Goal: Information Seeking & Learning: Find specific page/section

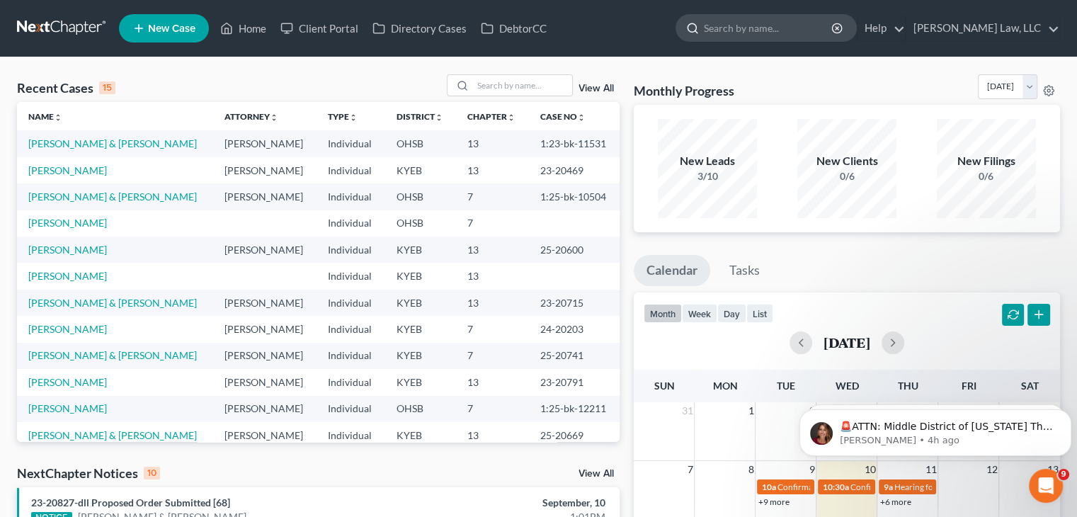
click at [722, 28] on input "search" at bounding box center [769, 28] width 130 height 26
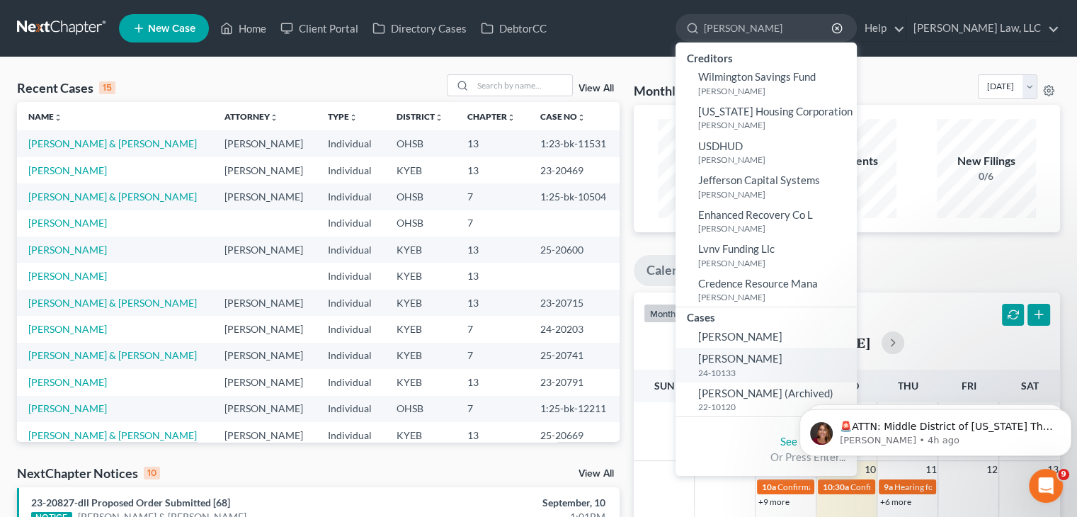
type input "[PERSON_NAME]"
click at [780, 351] on link "[PERSON_NAME] 24-10133" at bounding box center [766, 365] width 181 height 35
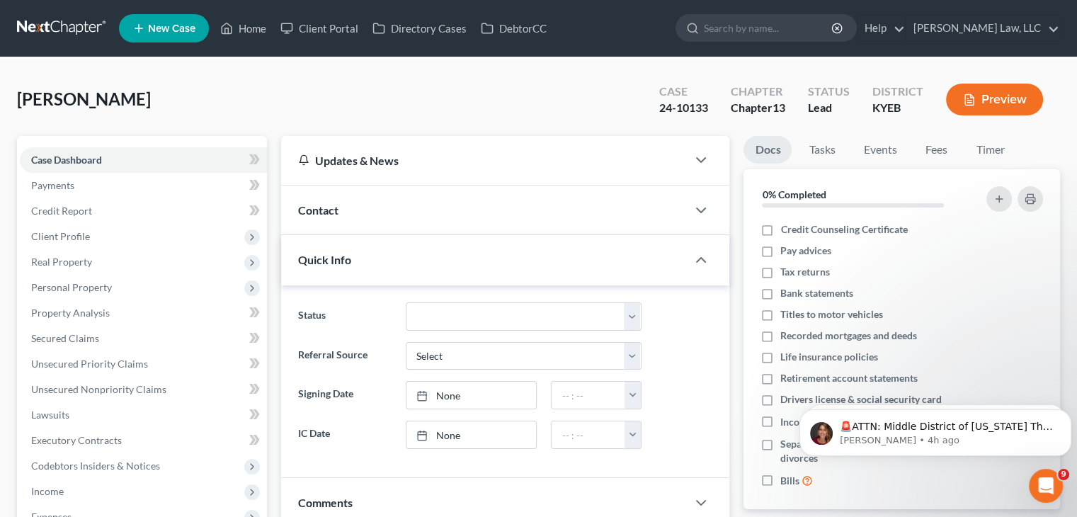
click at [377, 259] on div "Quick Info" at bounding box center [484, 259] width 406 height 49
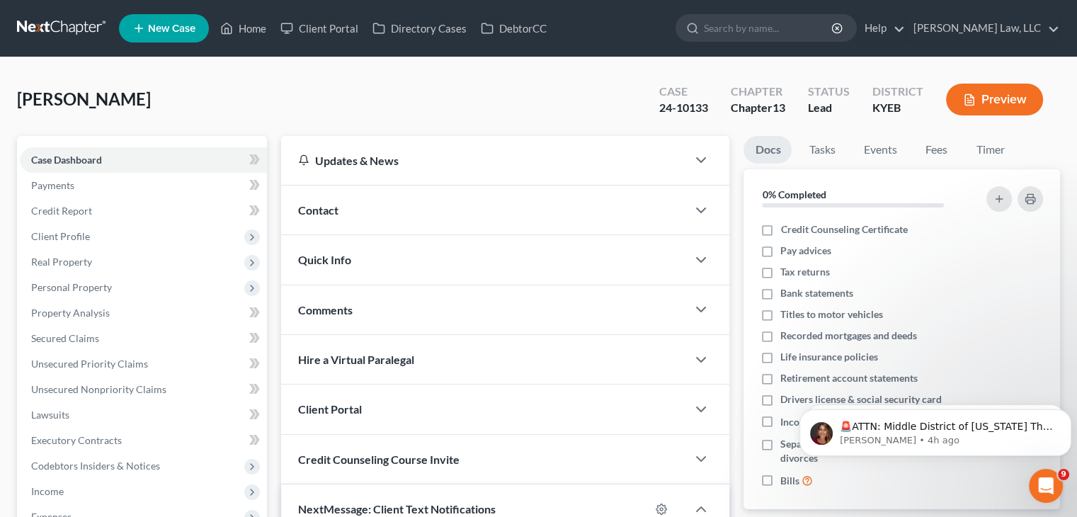
click at [386, 212] on div "Contact" at bounding box center [484, 210] width 406 height 49
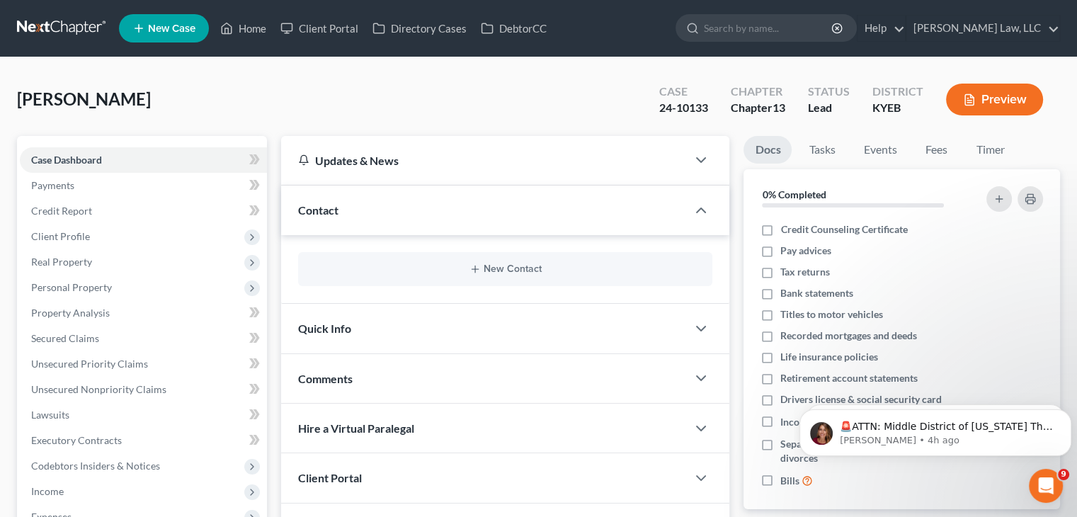
click at [322, 242] on div "New Contact" at bounding box center [505, 269] width 448 height 69
click at [329, 205] on span "Contact" at bounding box center [318, 209] width 40 height 13
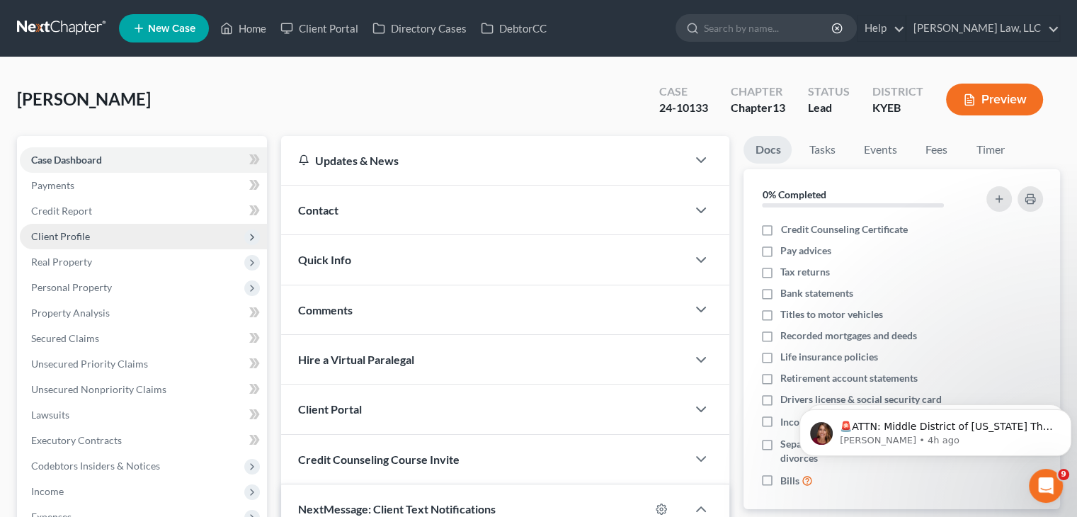
scroll to position [286, 0]
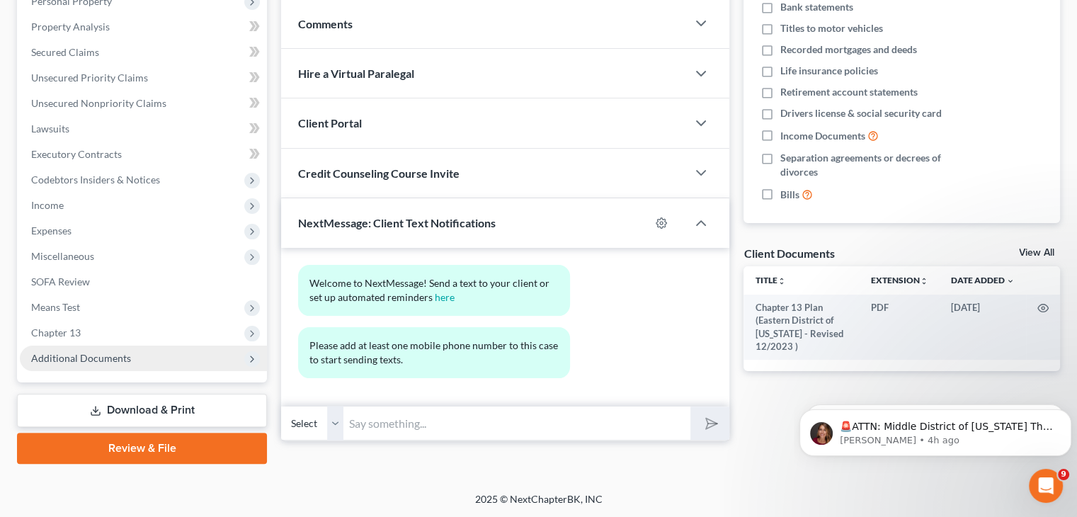
click at [117, 361] on span "Additional Documents" at bounding box center [81, 358] width 100 height 12
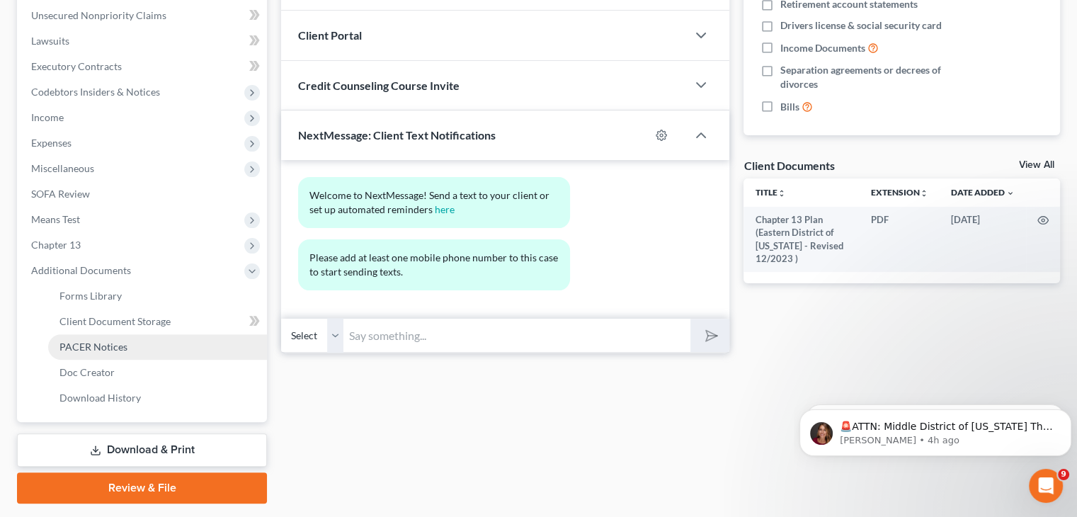
click at [114, 351] on span "PACER Notices" at bounding box center [94, 347] width 68 height 12
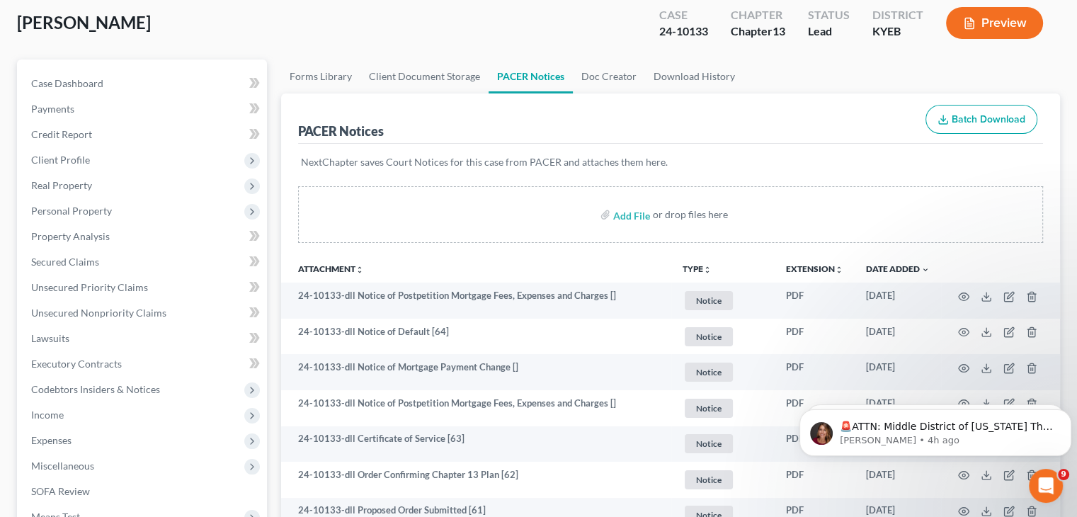
scroll to position [121, 0]
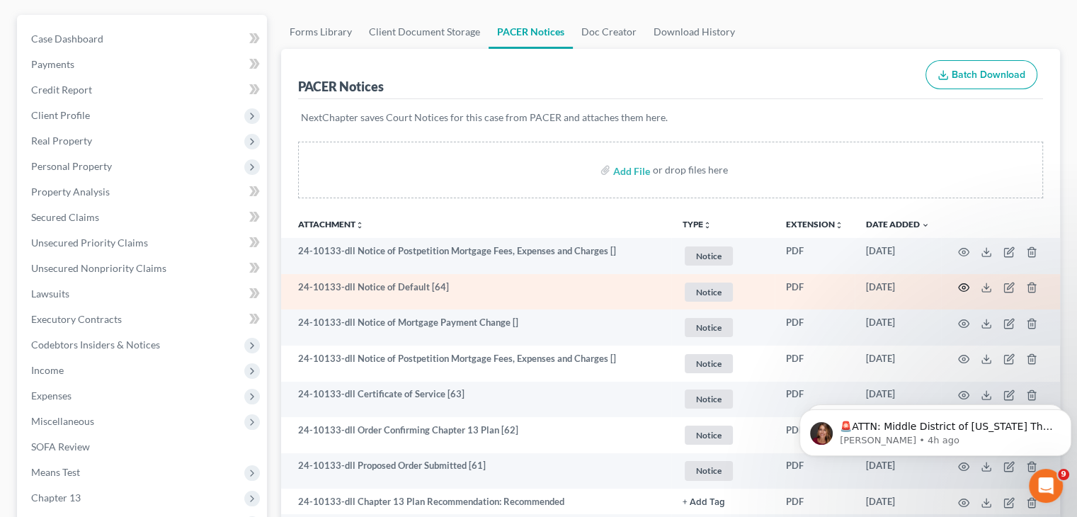
click at [960, 283] on icon "button" at bounding box center [963, 287] width 11 height 11
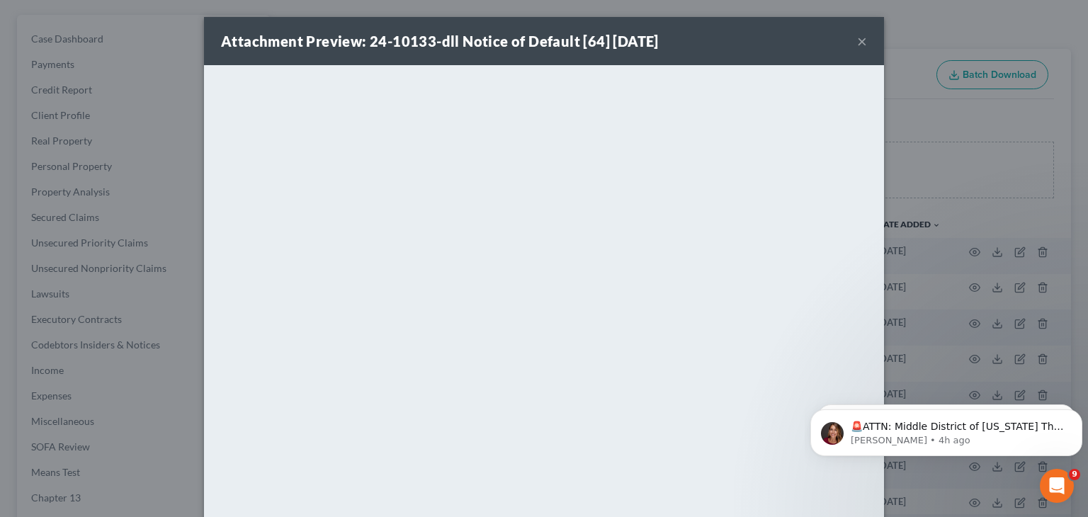
click at [859, 43] on button "×" at bounding box center [862, 41] width 10 height 17
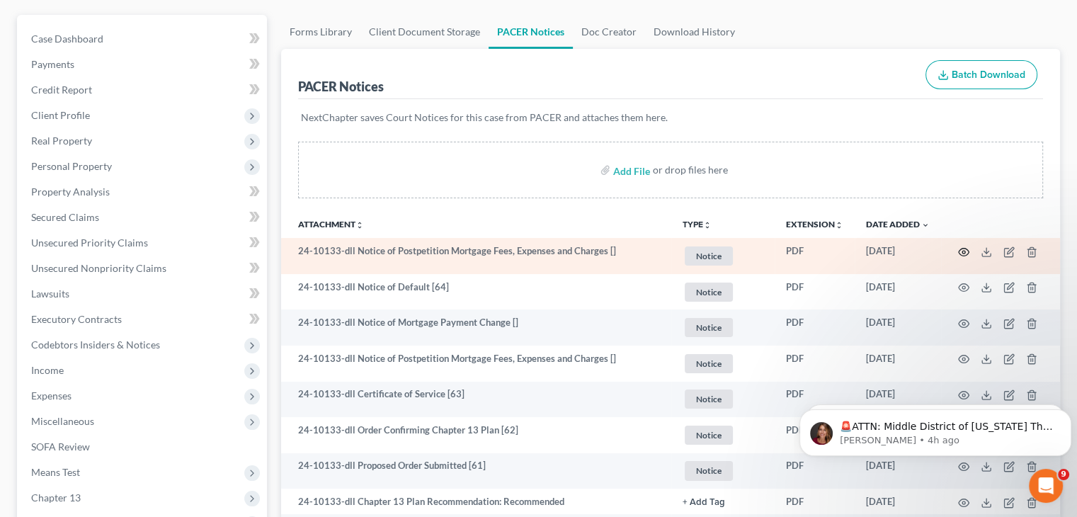
click at [966, 249] on icon "button" at bounding box center [963, 252] width 11 height 11
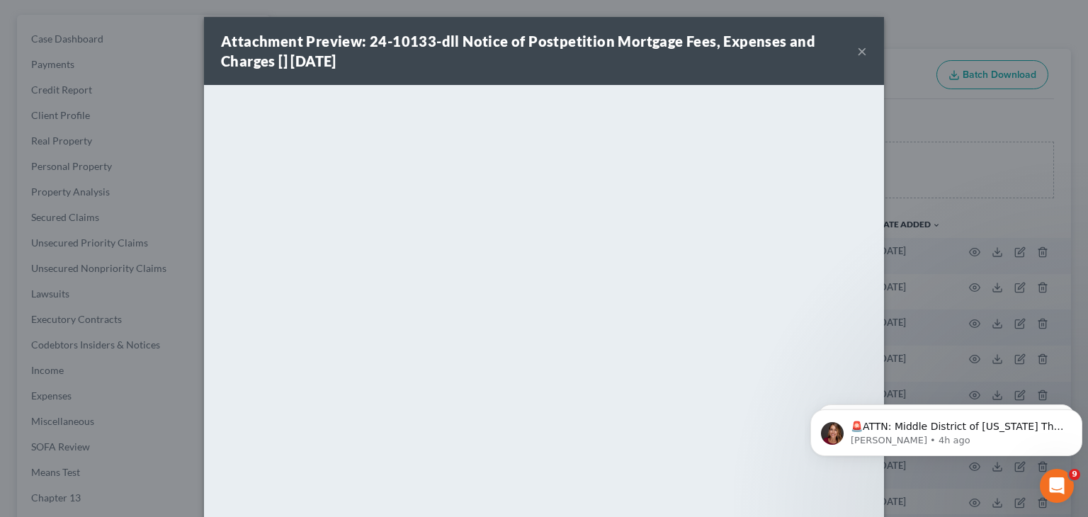
click at [857, 52] on button "×" at bounding box center [862, 51] width 10 height 17
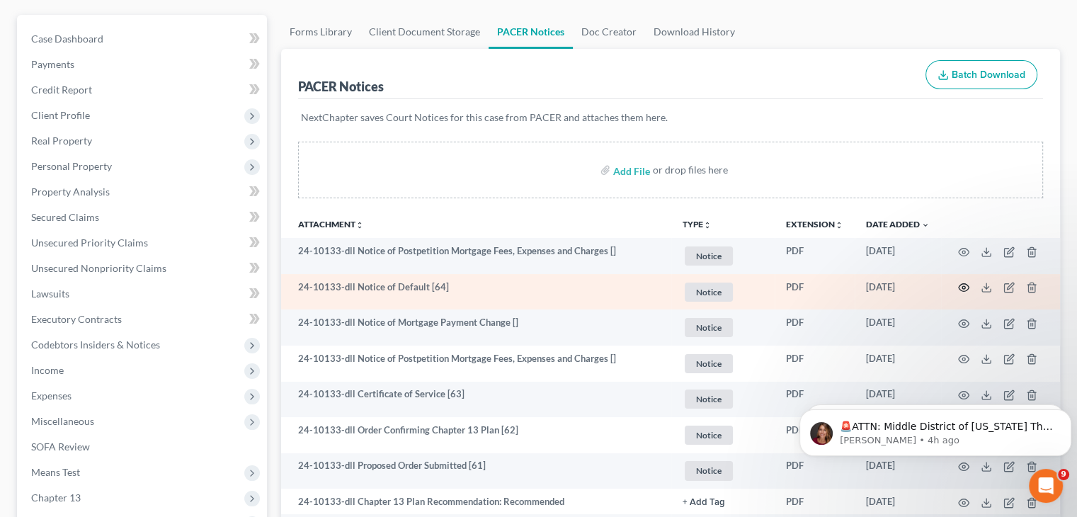
click at [963, 287] on icon "button" at bounding box center [963, 287] width 11 height 11
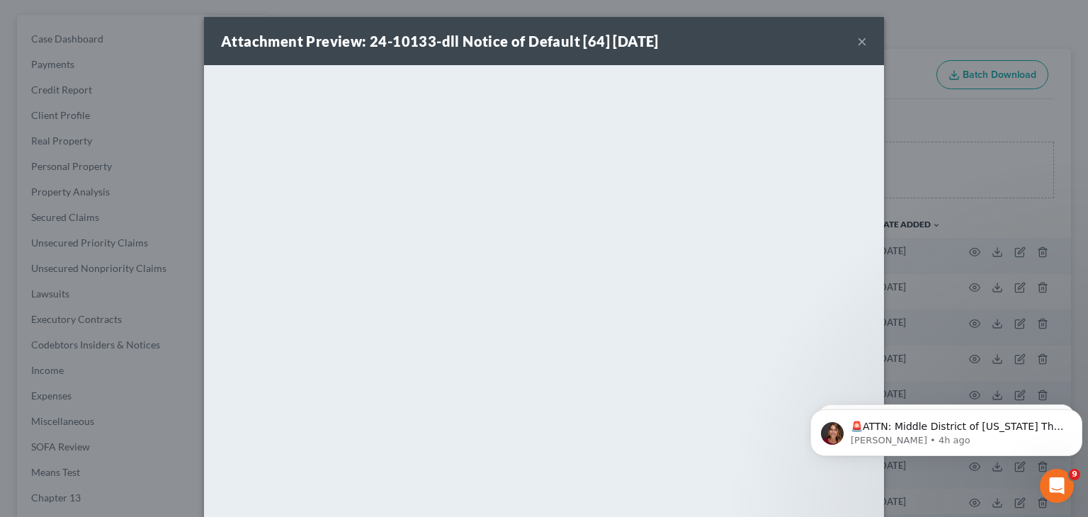
click at [857, 45] on button "×" at bounding box center [862, 41] width 10 height 17
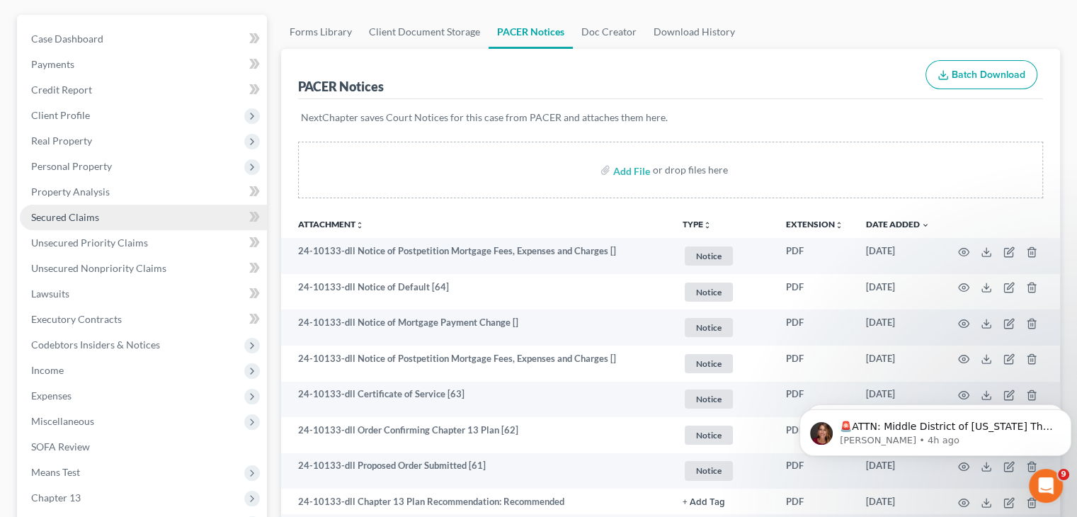
click at [101, 214] on link "Secured Claims" at bounding box center [143, 218] width 247 height 26
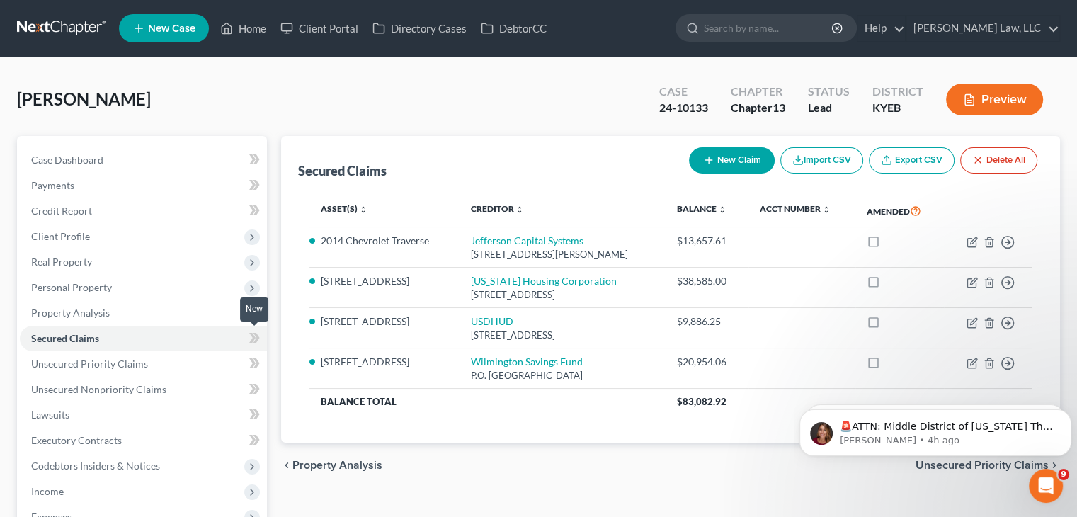
click at [265, 338] on span at bounding box center [254, 339] width 25 height 21
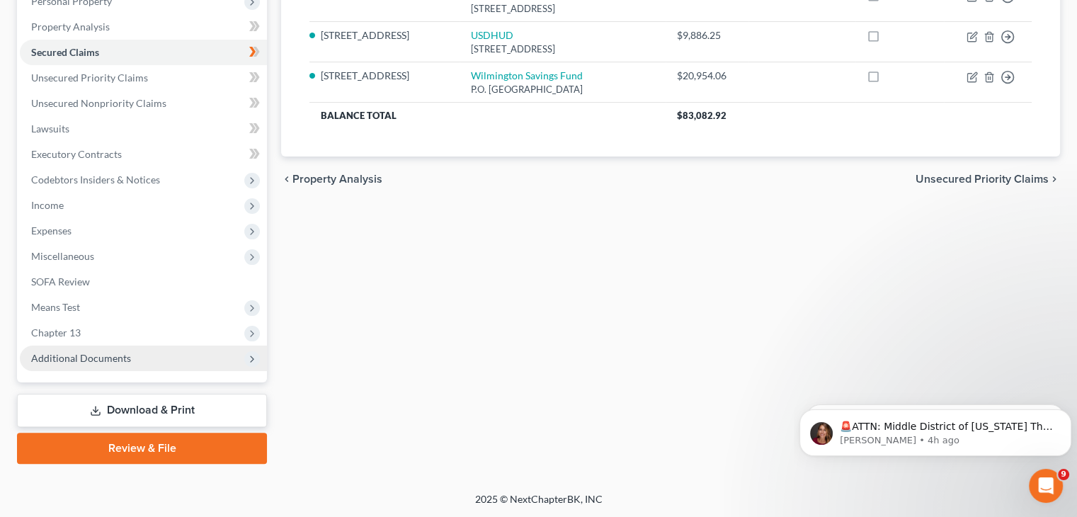
click at [139, 366] on span "Additional Documents" at bounding box center [143, 359] width 247 height 26
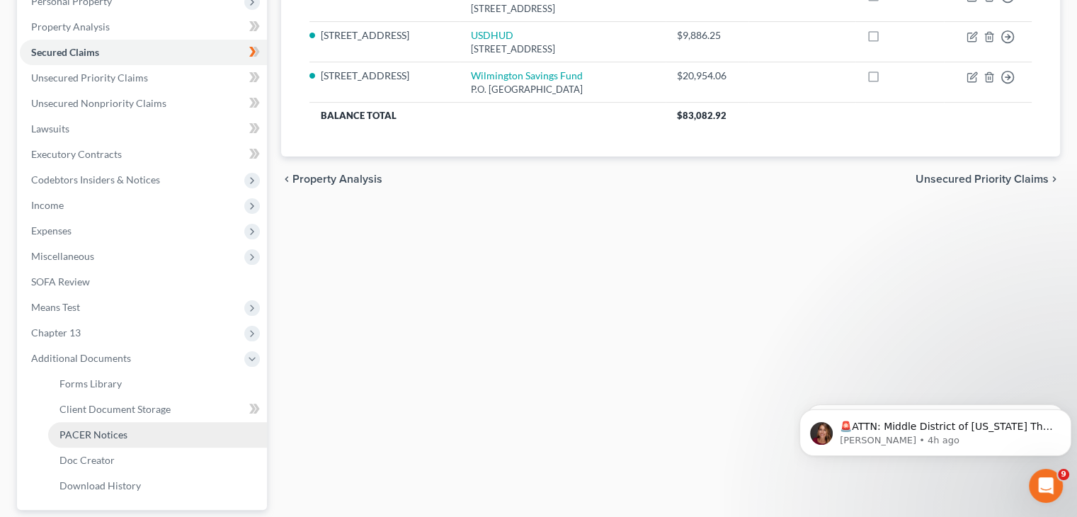
click at [128, 428] on link "PACER Notices" at bounding box center [157, 435] width 219 height 26
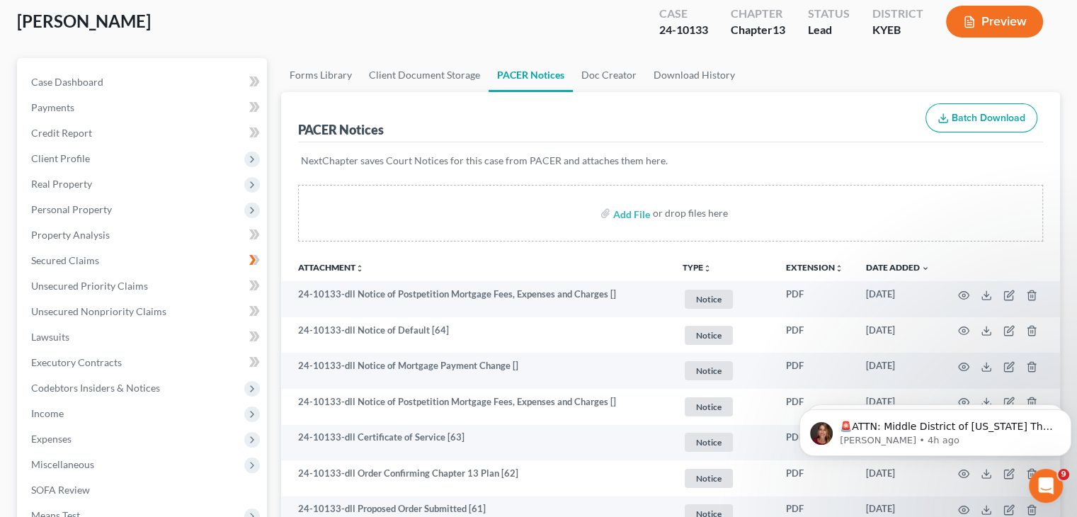
scroll to position [79, 0]
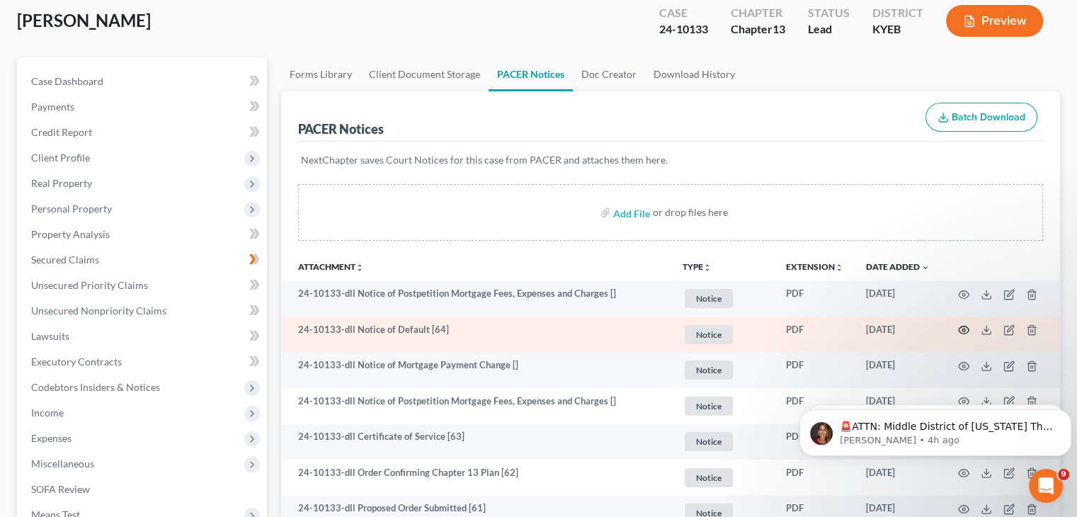
click at [963, 335] on icon "button" at bounding box center [963, 329] width 11 height 11
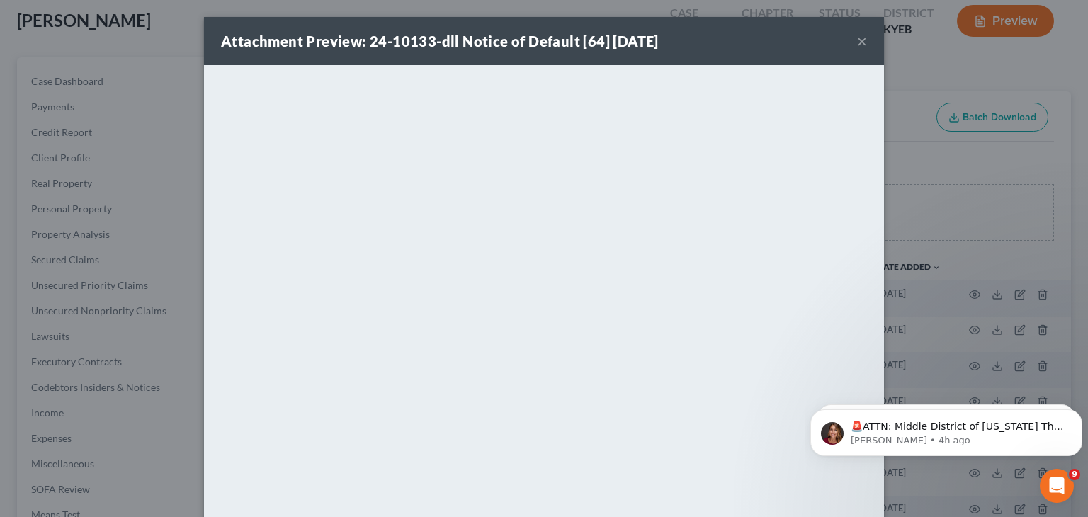
click at [857, 43] on button "×" at bounding box center [862, 41] width 10 height 17
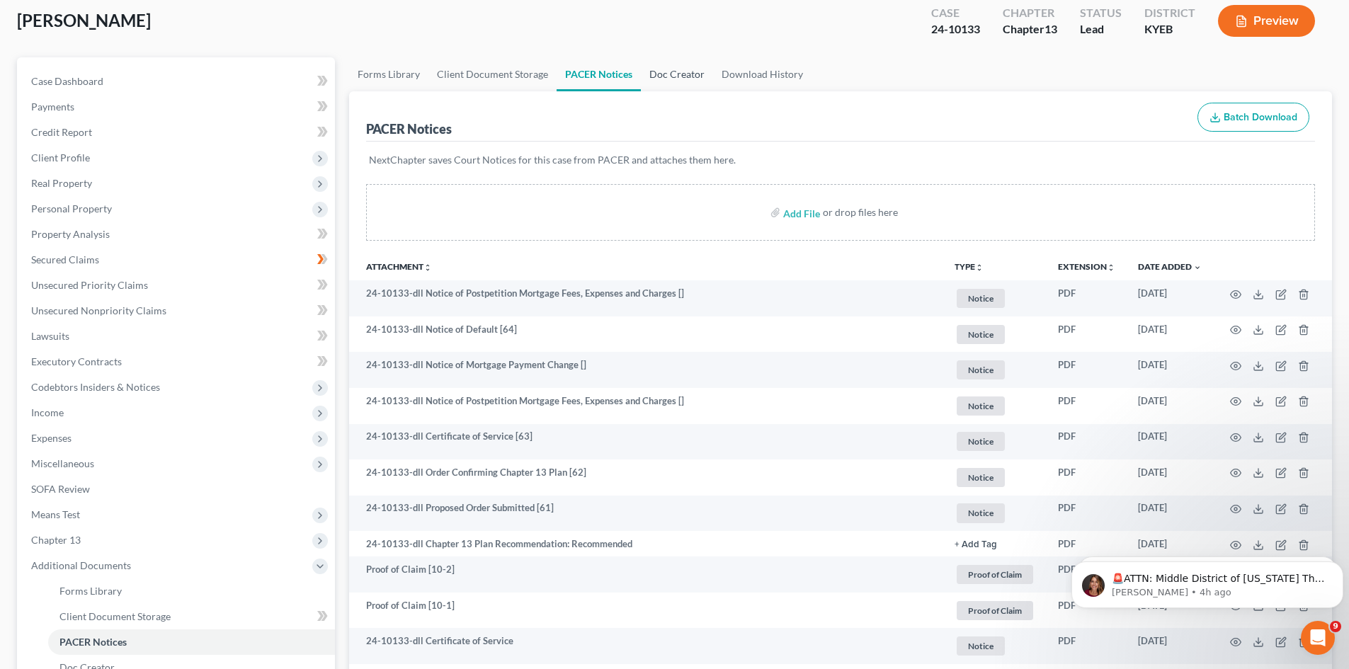
scroll to position [0, 0]
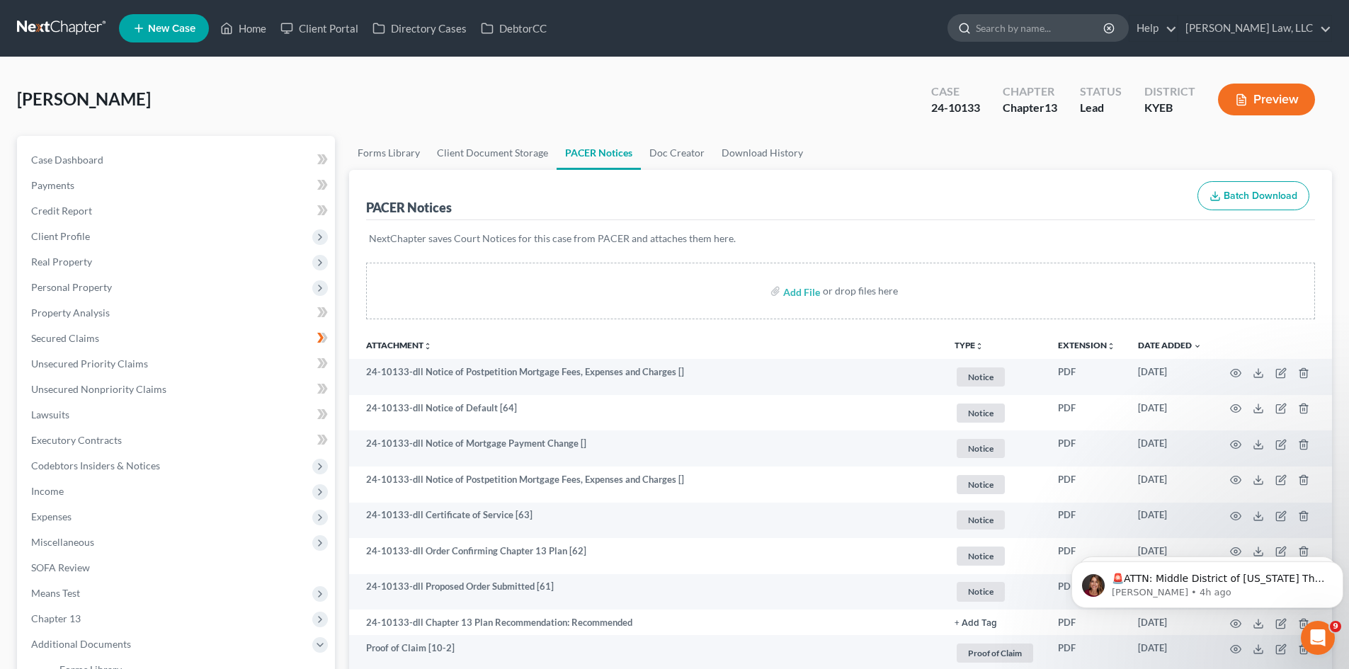
click at [1003, 21] on input "search" at bounding box center [1041, 28] width 130 height 26
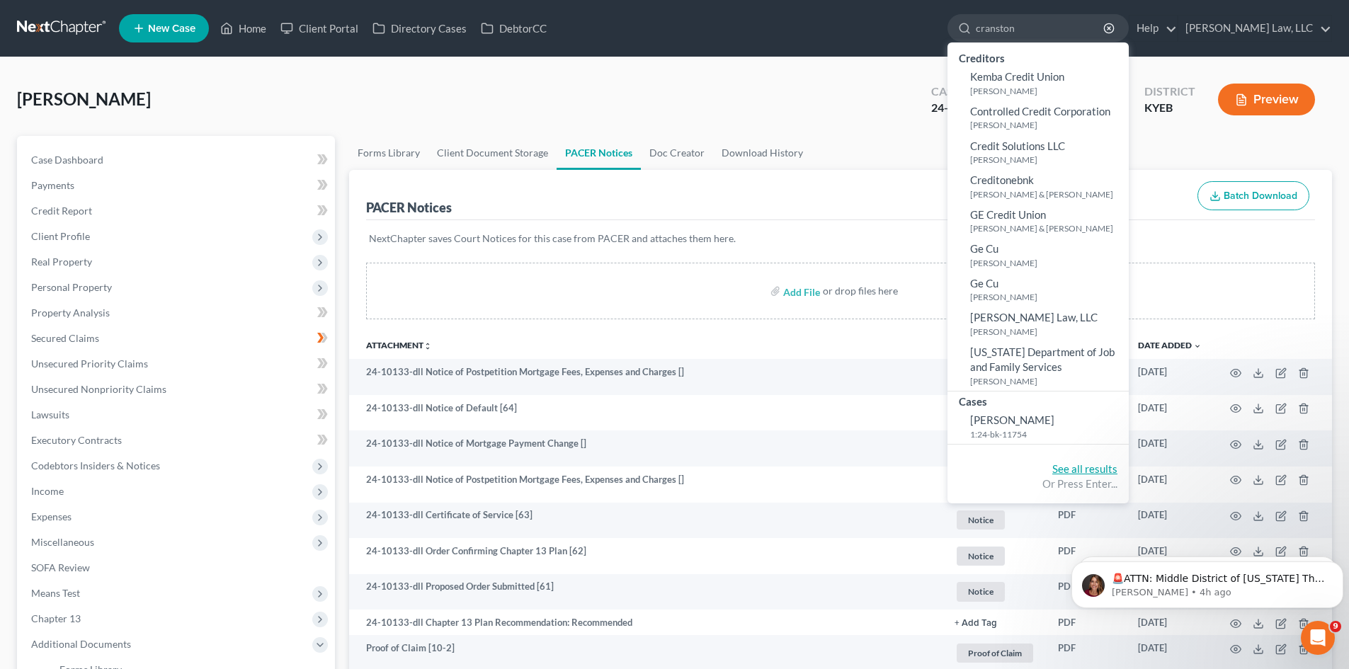
type input "cranston"
click at [1081, 465] on link "See all results" at bounding box center [1085, 469] width 65 height 13
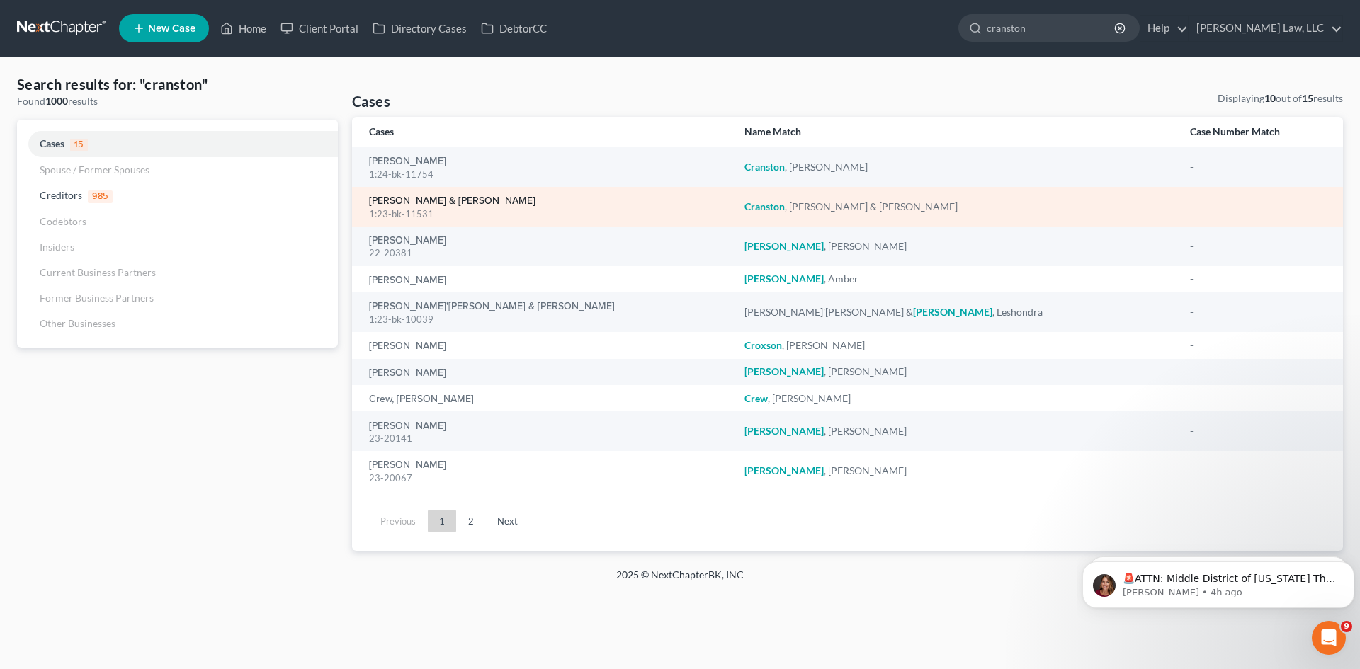
click at [429, 196] on link "[PERSON_NAME] & [PERSON_NAME]" at bounding box center [452, 201] width 166 height 10
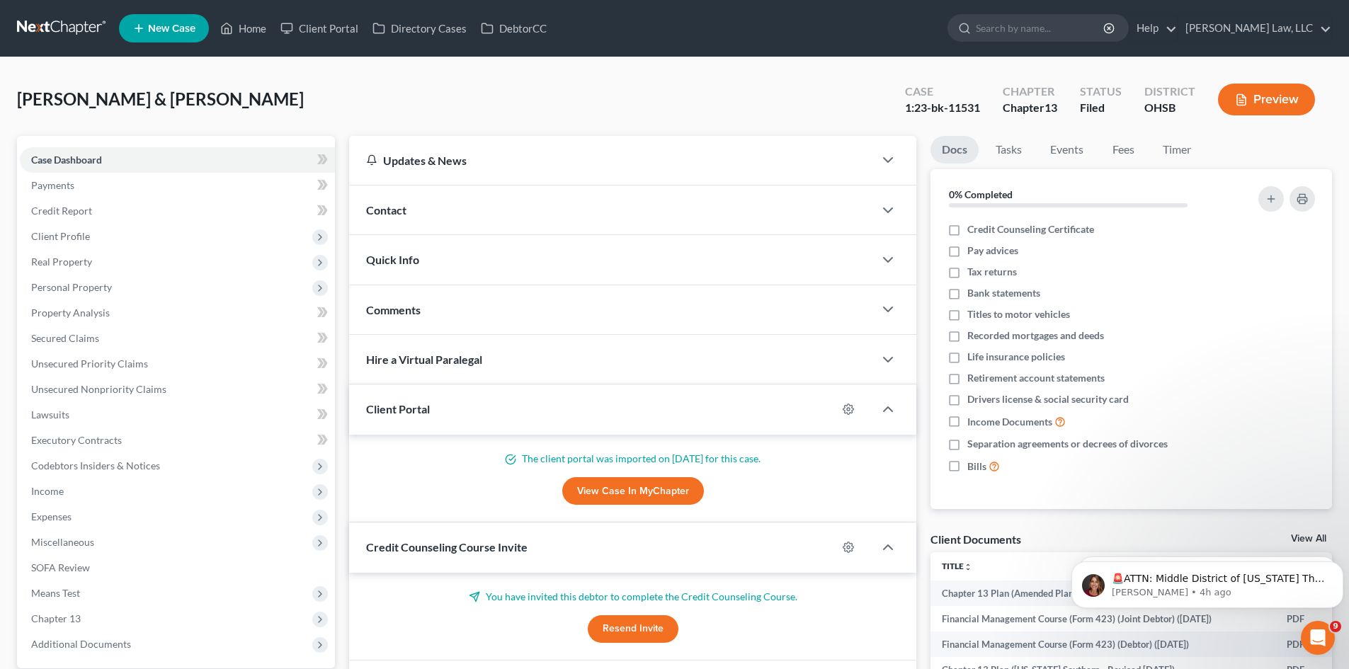
scroll to position [202, 0]
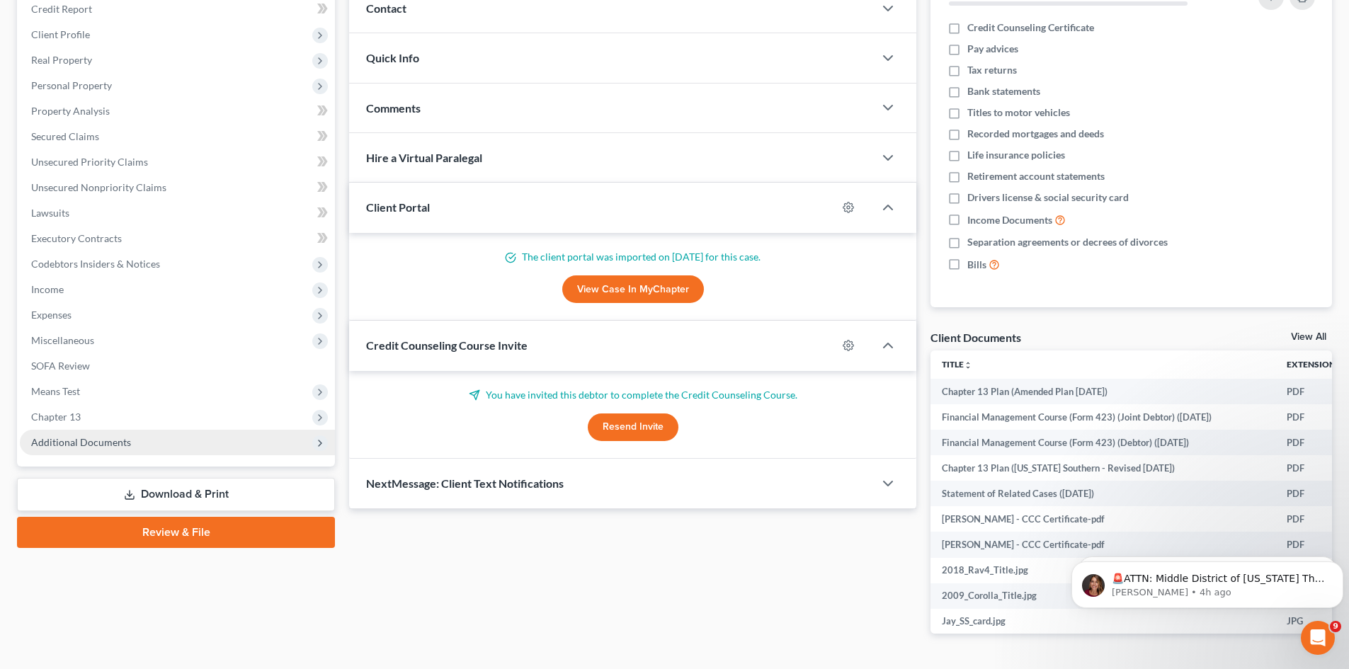
click at [84, 448] on span "Additional Documents" at bounding box center [81, 442] width 100 height 12
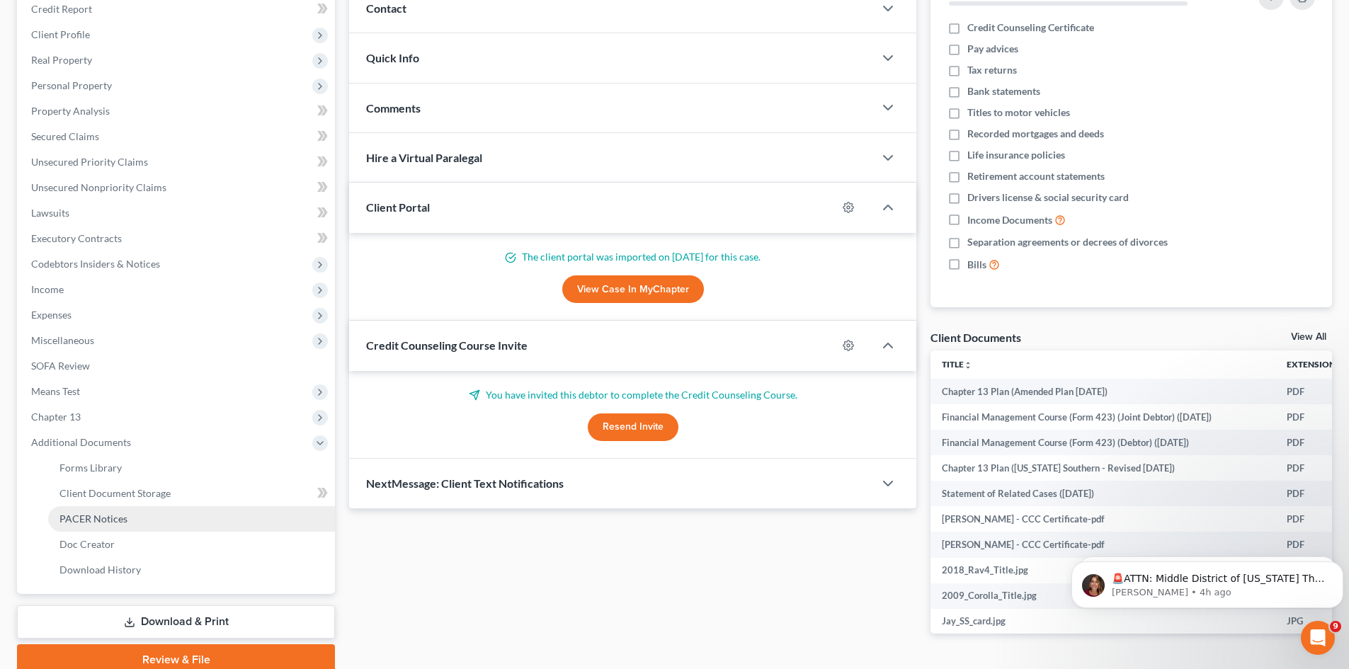
click at [80, 516] on span "PACER Notices" at bounding box center [94, 519] width 68 height 12
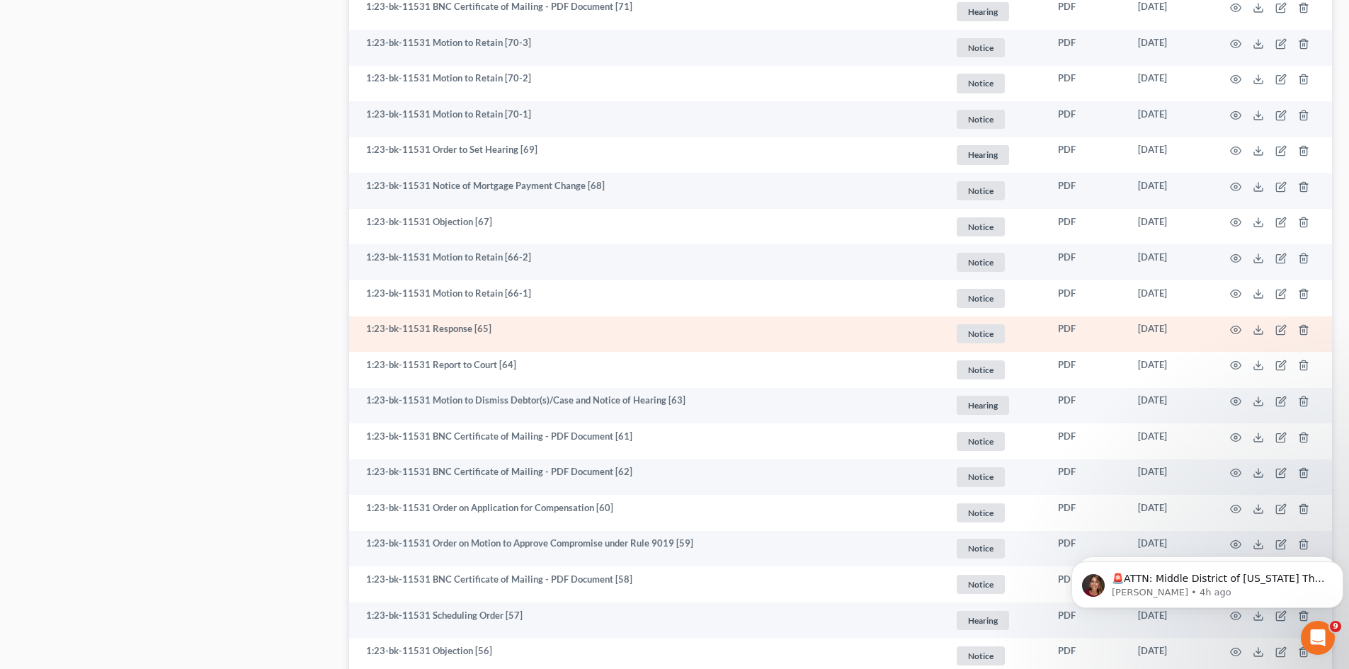
scroll to position [901, 0]
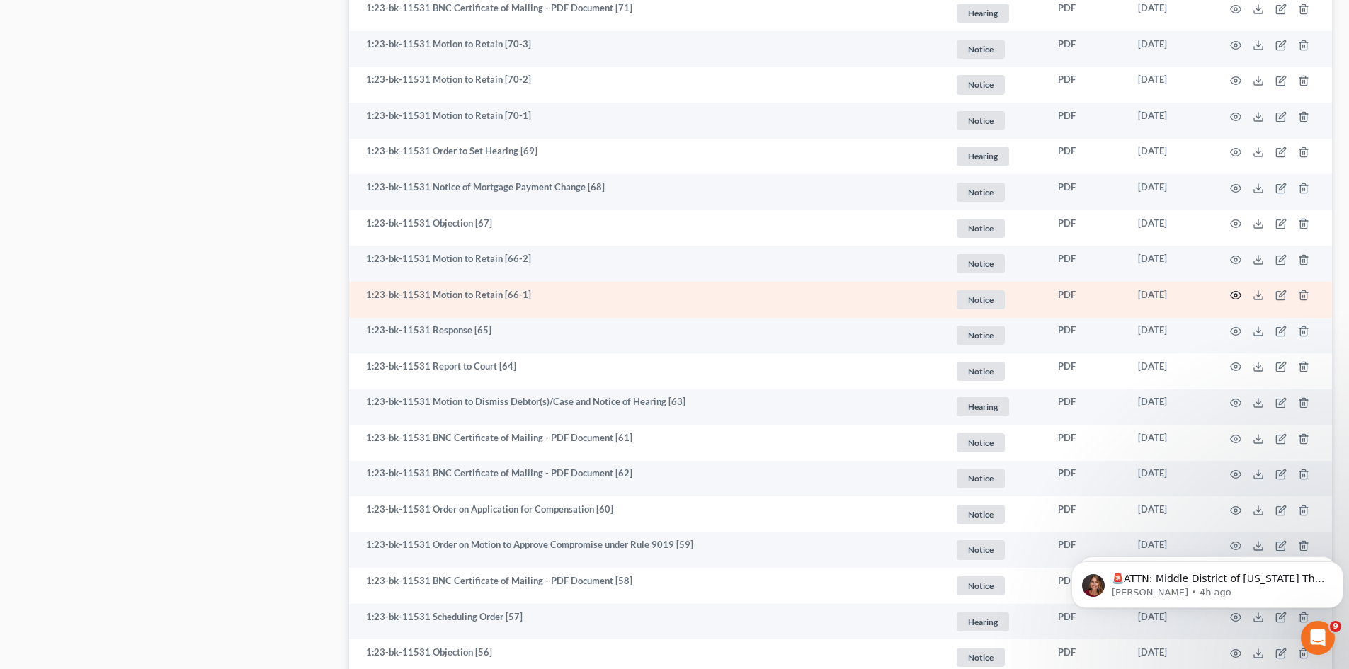
click at [1087, 295] on circle "button" at bounding box center [1236, 295] width 3 height 3
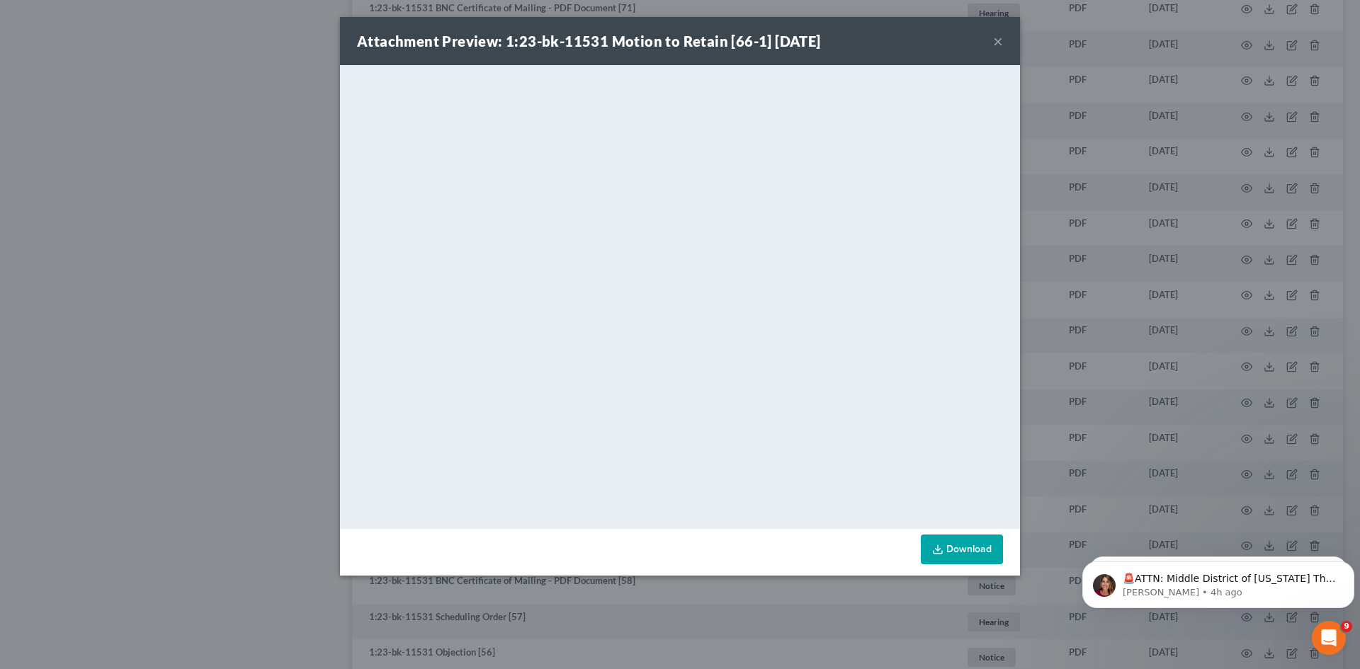
click at [990, 41] on div "Attachment Preview: 1:23-bk-11531 Motion to Retain [66-1] [DATE] ×" at bounding box center [680, 41] width 680 height 48
click at [996, 38] on button "×" at bounding box center [998, 41] width 10 height 17
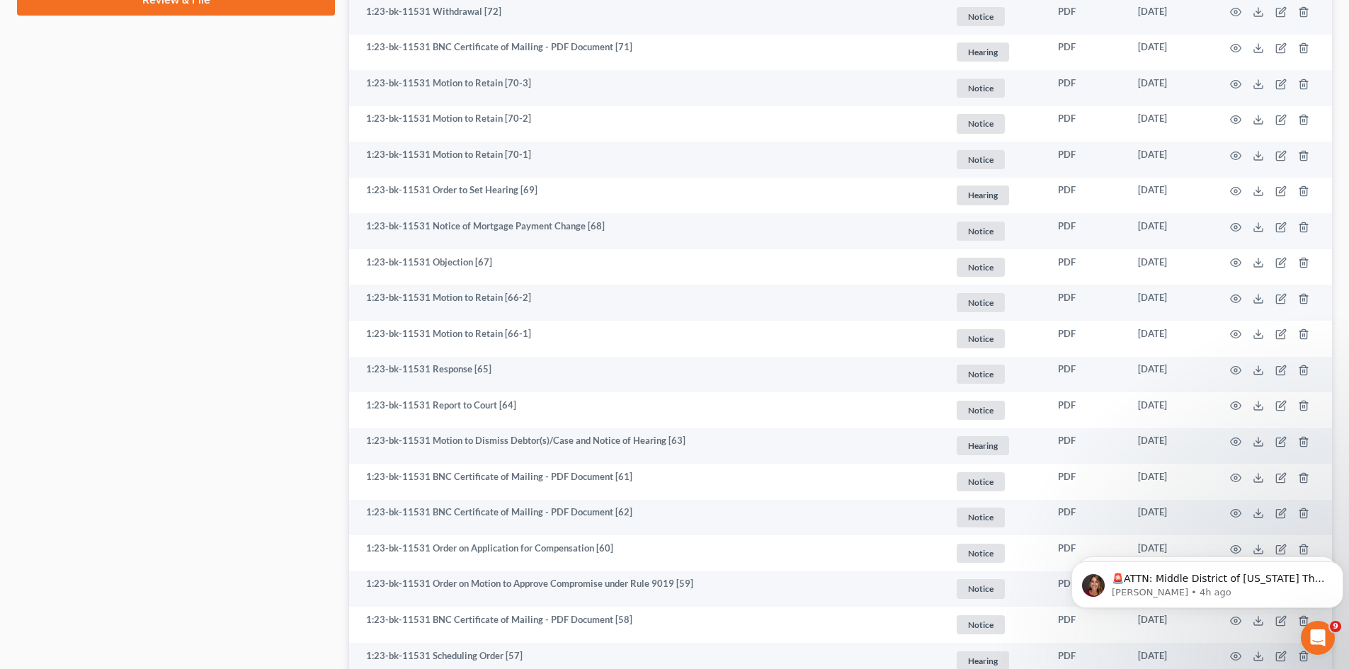
scroll to position [861, 0]
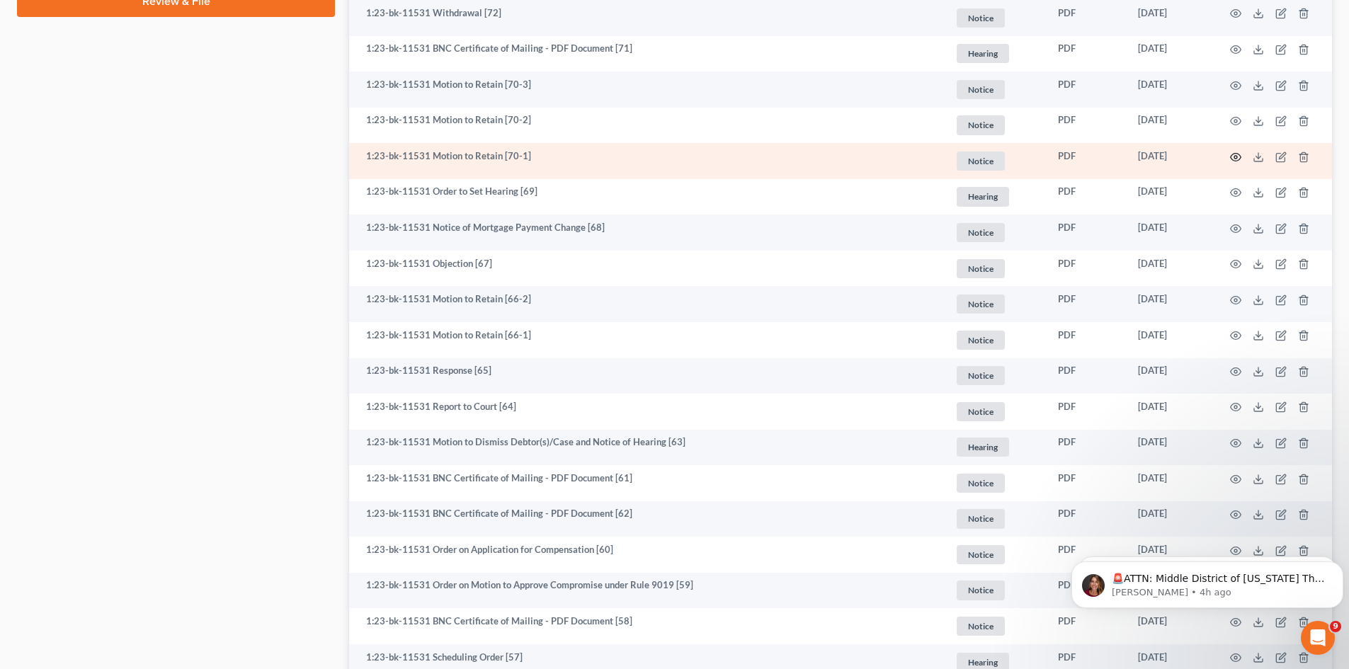
click at [1087, 158] on icon "button" at bounding box center [1236, 157] width 11 height 8
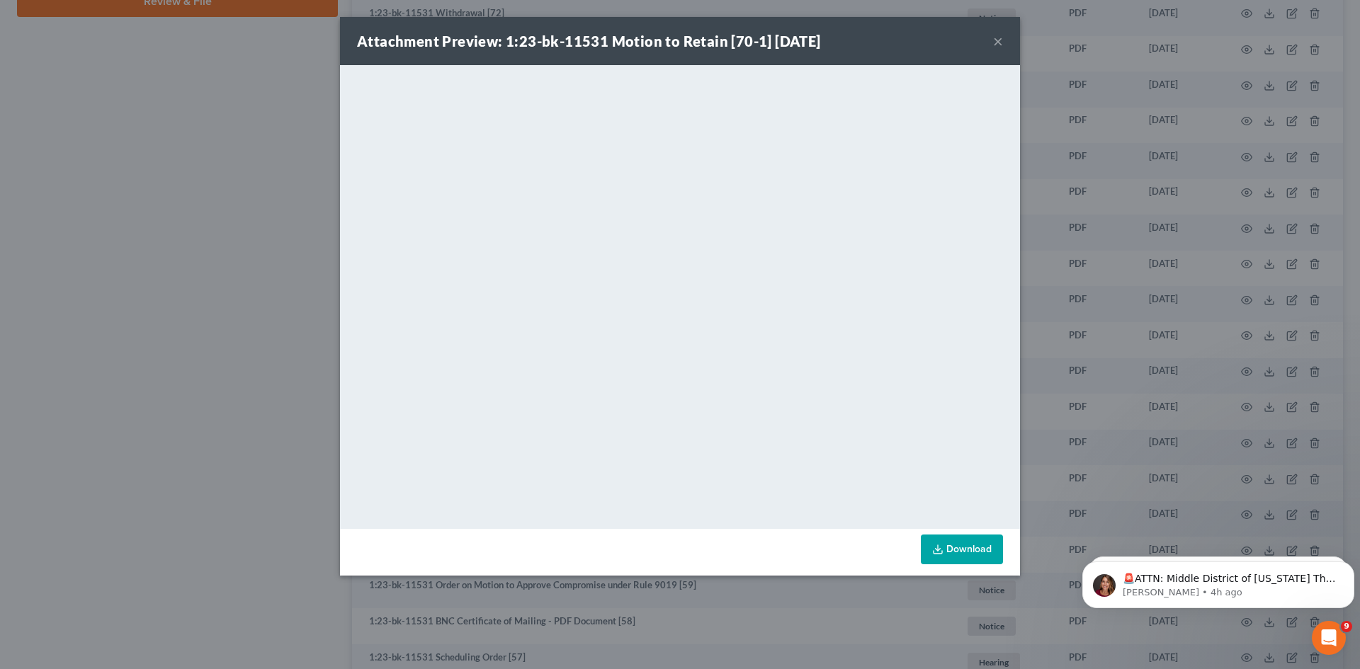
click at [989, 39] on div "Attachment Preview: 1:23-bk-11531 Motion to Retain [70-1] [DATE] ×" at bounding box center [680, 41] width 680 height 48
click at [993, 40] on button "×" at bounding box center [998, 41] width 10 height 17
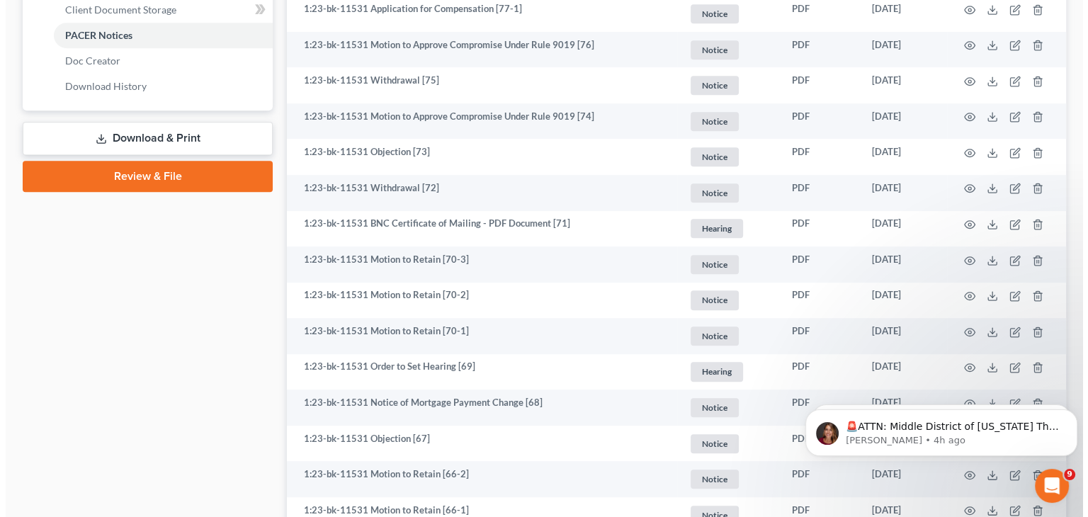
scroll to position [687, 0]
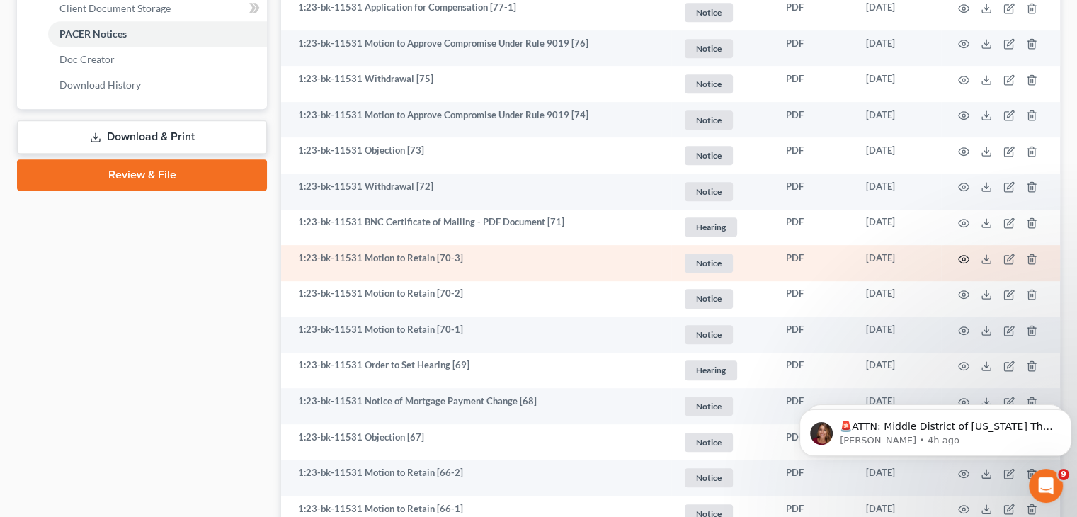
click at [963, 258] on circle "button" at bounding box center [964, 259] width 3 height 3
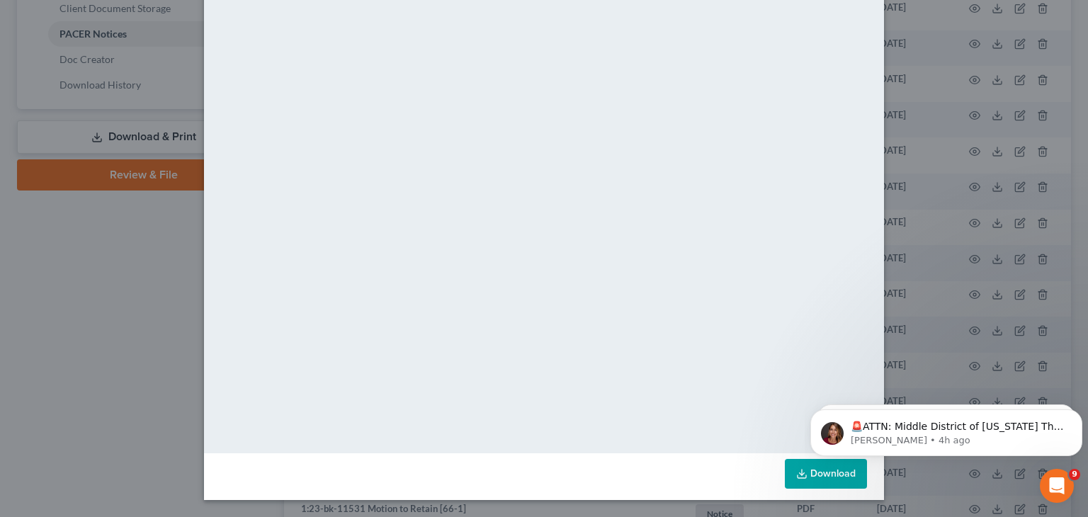
scroll to position [0, 0]
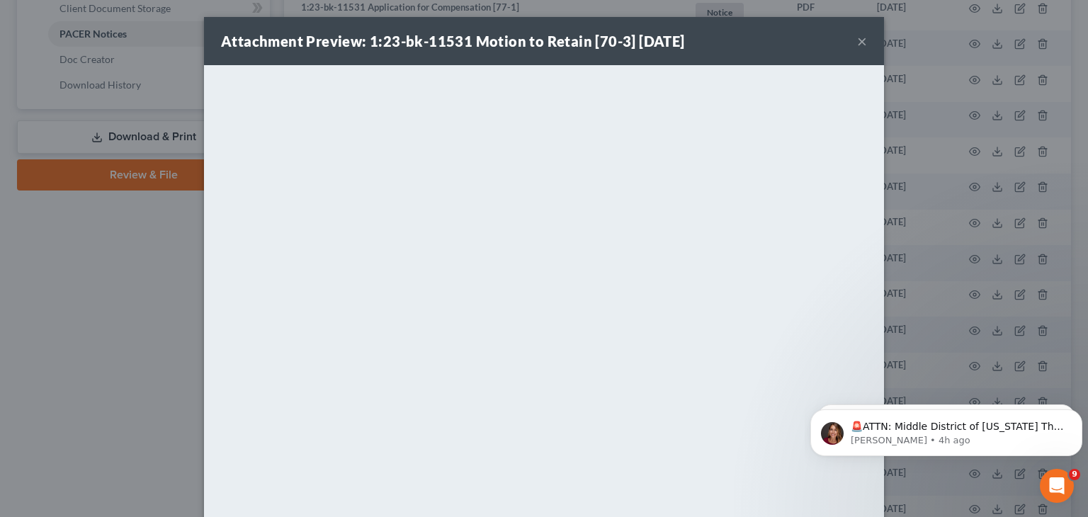
click at [857, 40] on button "×" at bounding box center [862, 41] width 10 height 17
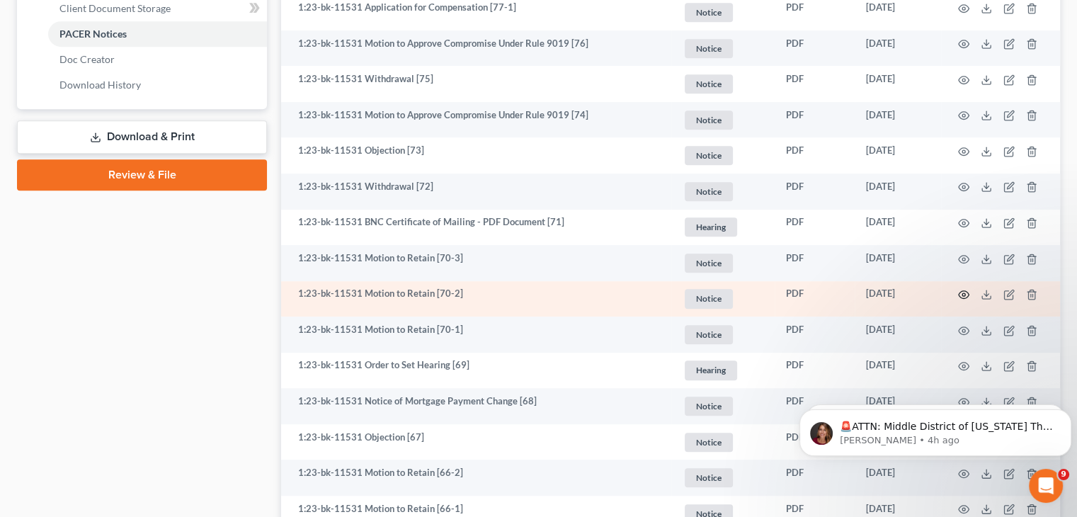
click at [963, 294] on icon "button" at bounding box center [963, 294] width 11 height 11
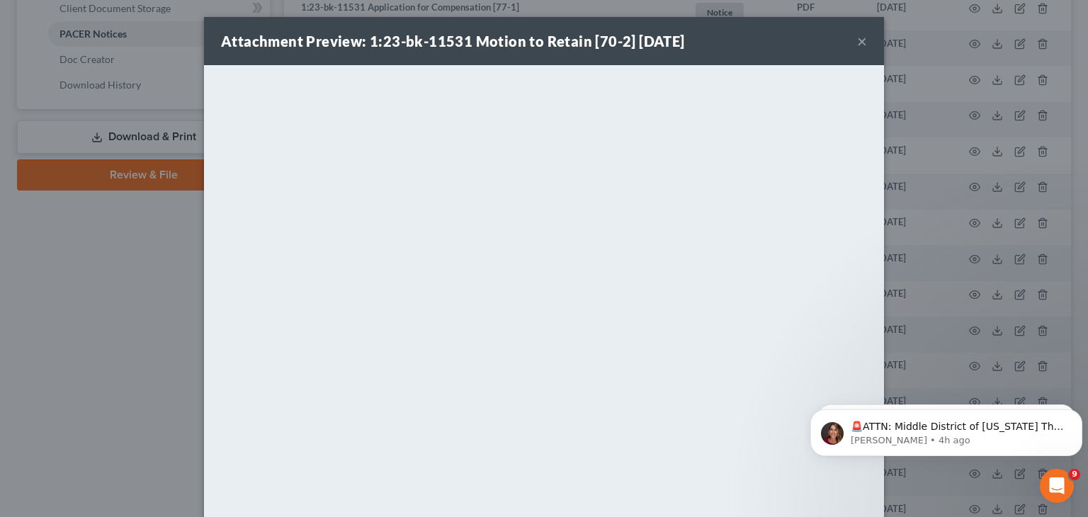
click at [857, 45] on button "×" at bounding box center [862, 41] width 10 height 17
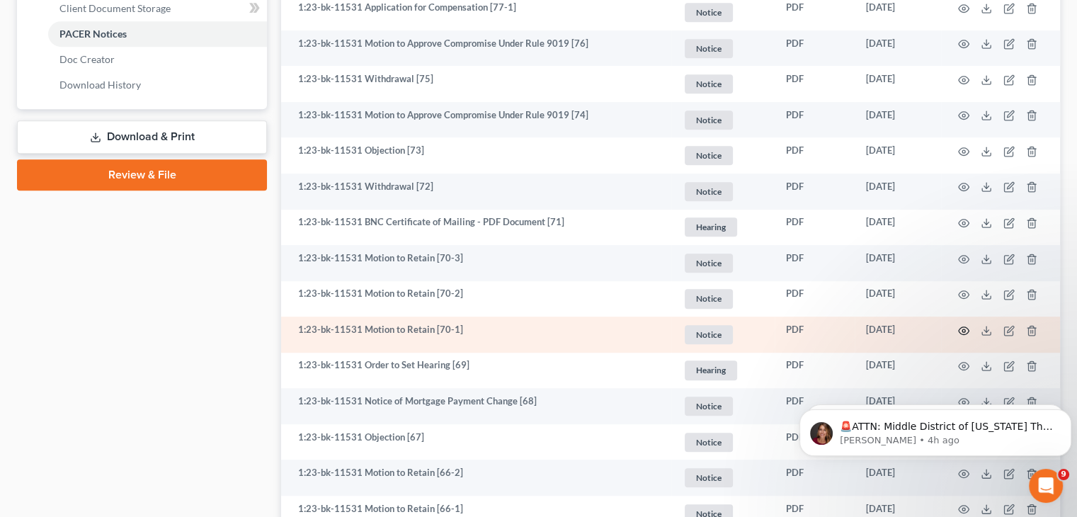
click at [965, 327] on icon "button" at bounding box center [963, 330] width 11 height 11
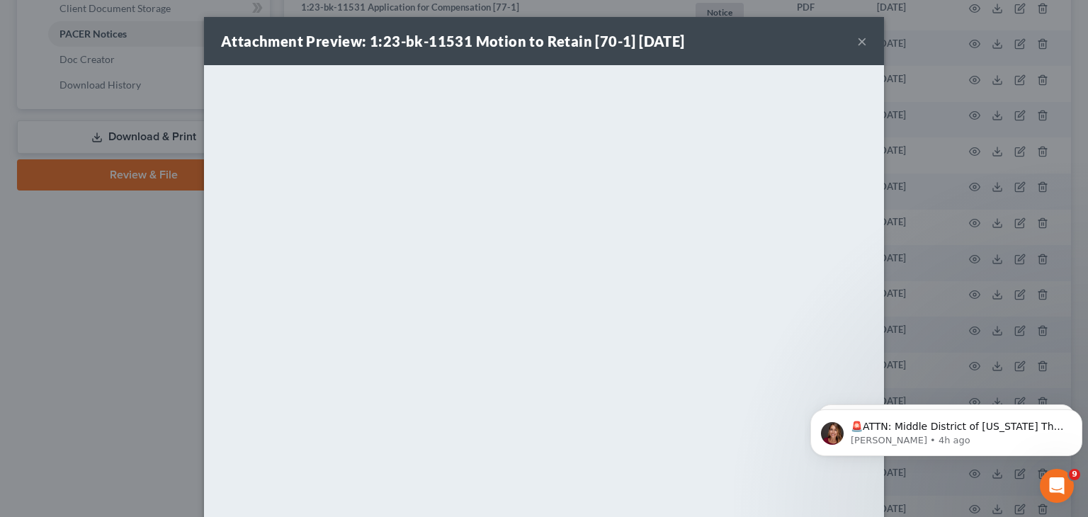
click at [858, 45] on button "×" at bounding box center [862, 41] width 10 height 17
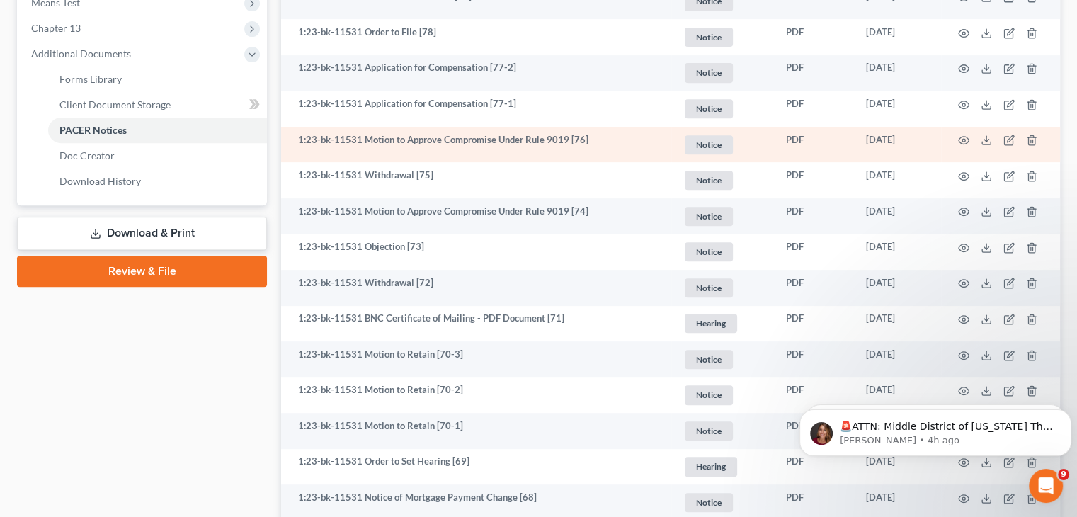
scroll to position [639, 0]
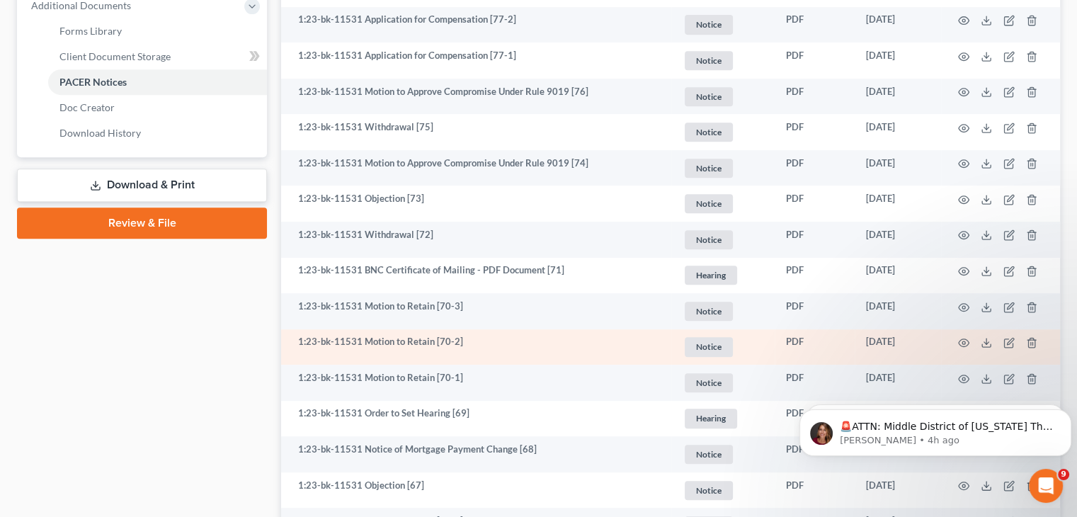
click at [732, 329] on td "Notice + Add Tag Notice × Select an option or create one Bank Statement Credit …" at bounding box center [723, 347] width 103 height 36
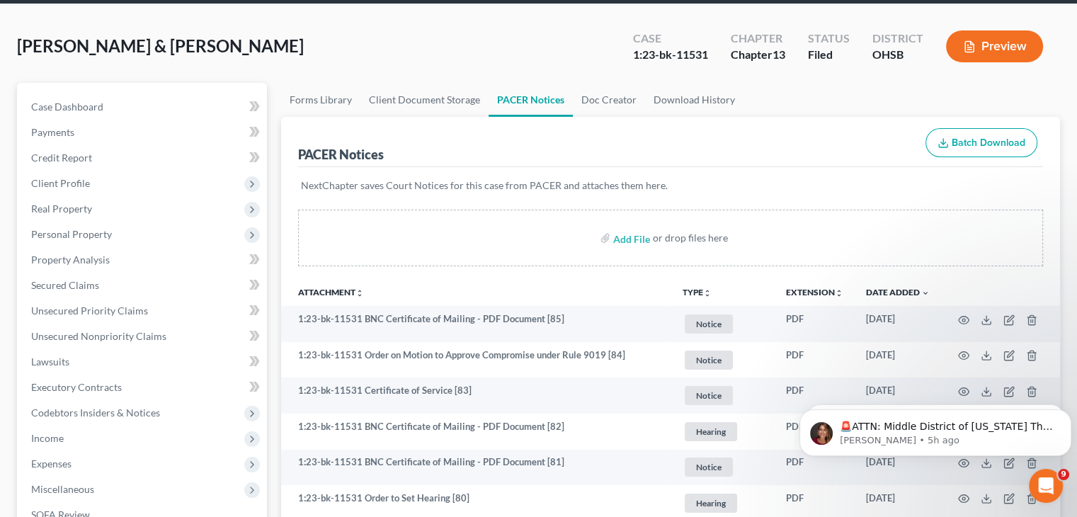
scroll to position [0, 0]
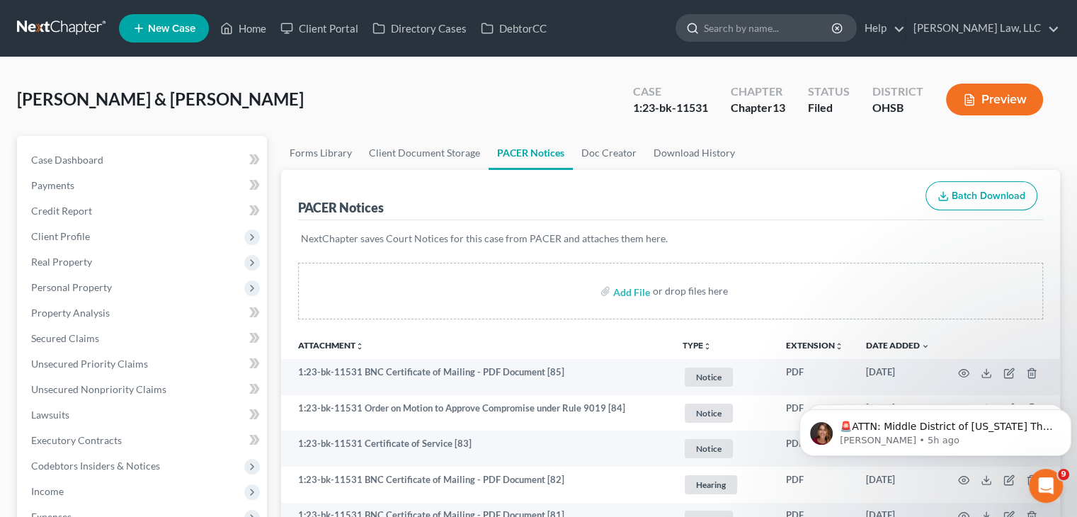
click at [802, 34] on input "search" at bounding box center [769, 28] width 130 height 26
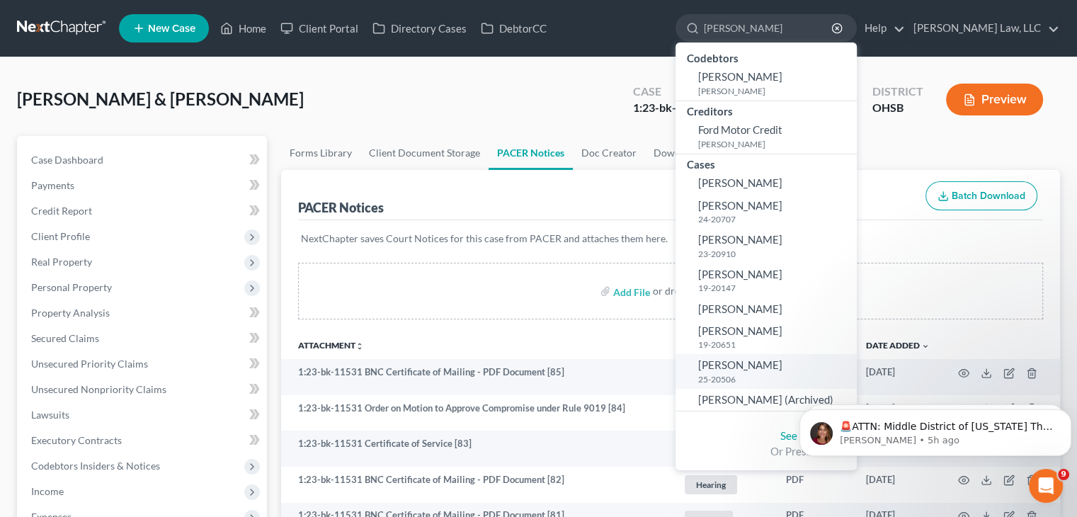
type input "[PERSON_NAME]"
click at [757, 366] on span "[PERSON_NAME]" at bounding box center [740, 364] width 84 height 13
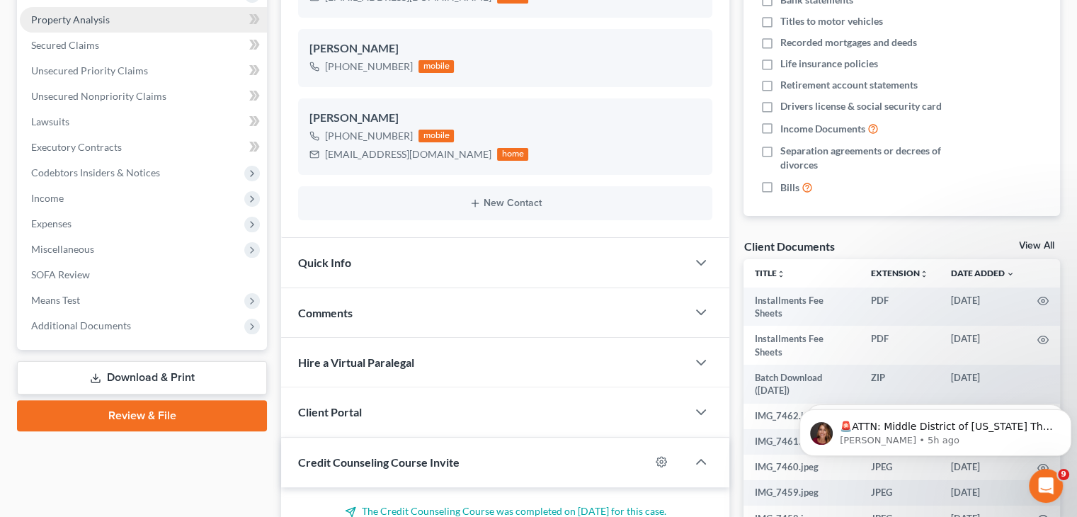
scroll to position [425, 0]
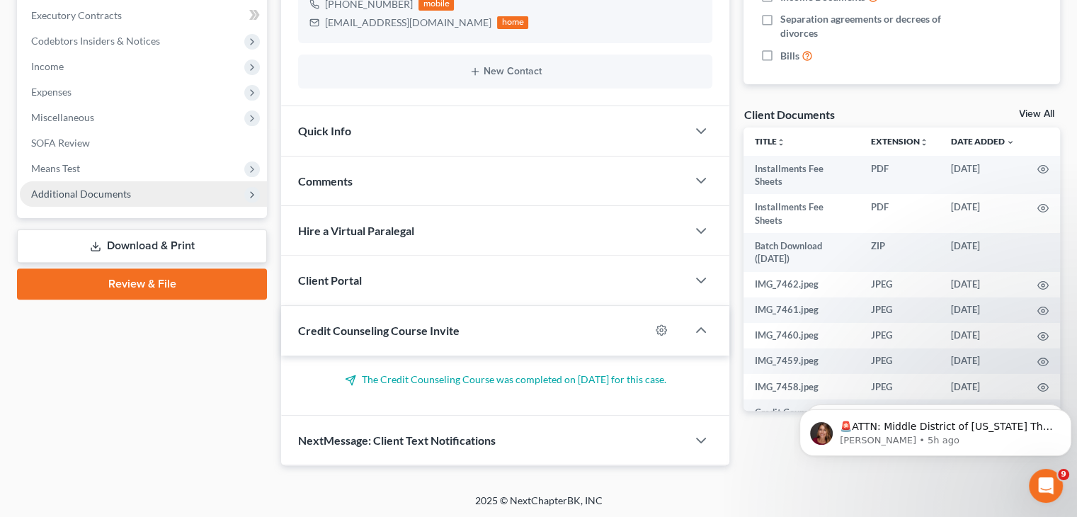
click at [156, 186] on span "Additional Documents" at bounding box center [143, 194] width 247 height 26
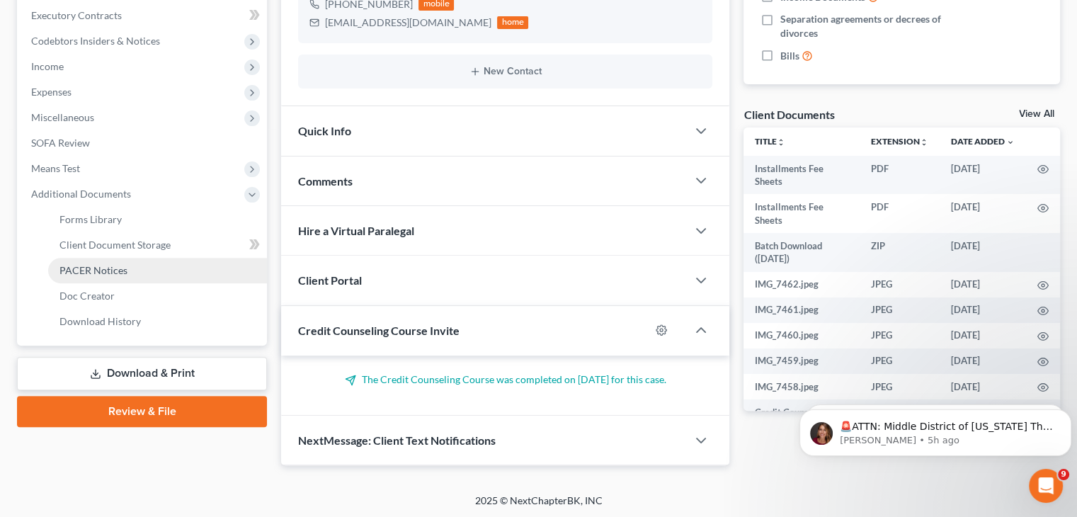
click at [98, 264] on span "PACER Notices" at bounding box center [94, 270] width 68 height 12
